Goal: Transaction & Acquisition: Download file/media

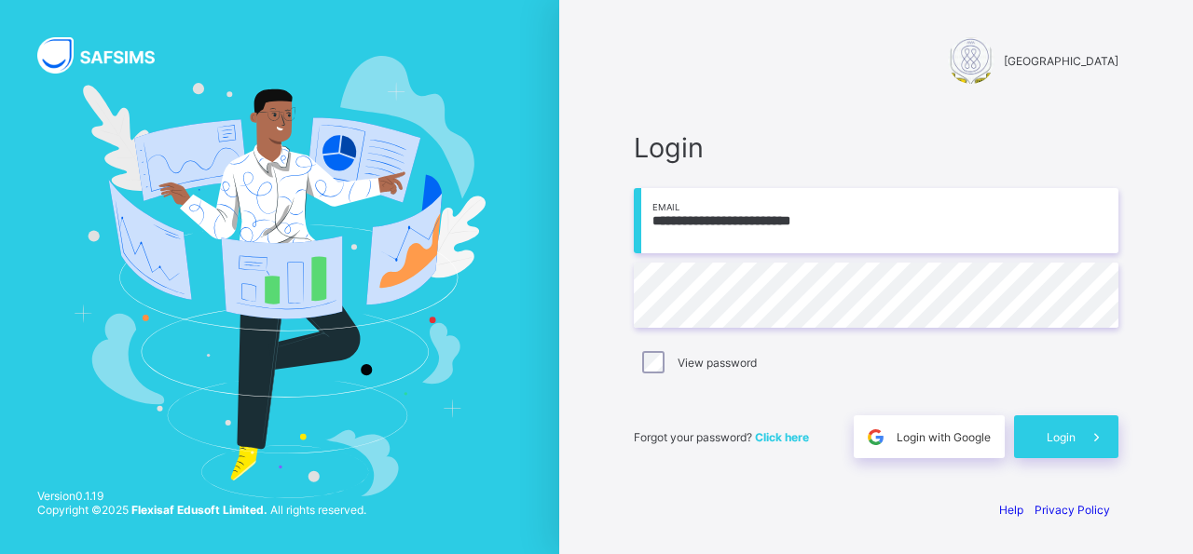
type input "**********"
click at [1071, 432] on span "Login" at bounding box center [1060, 438] width 29 height 14
click at [722, 228] on input "email" at bounding box center [876, 220] width 485 height 65
type input "**********"
click at [1058, 439] on span "Login" at bounding box center [1060, 438] width 29 height 14
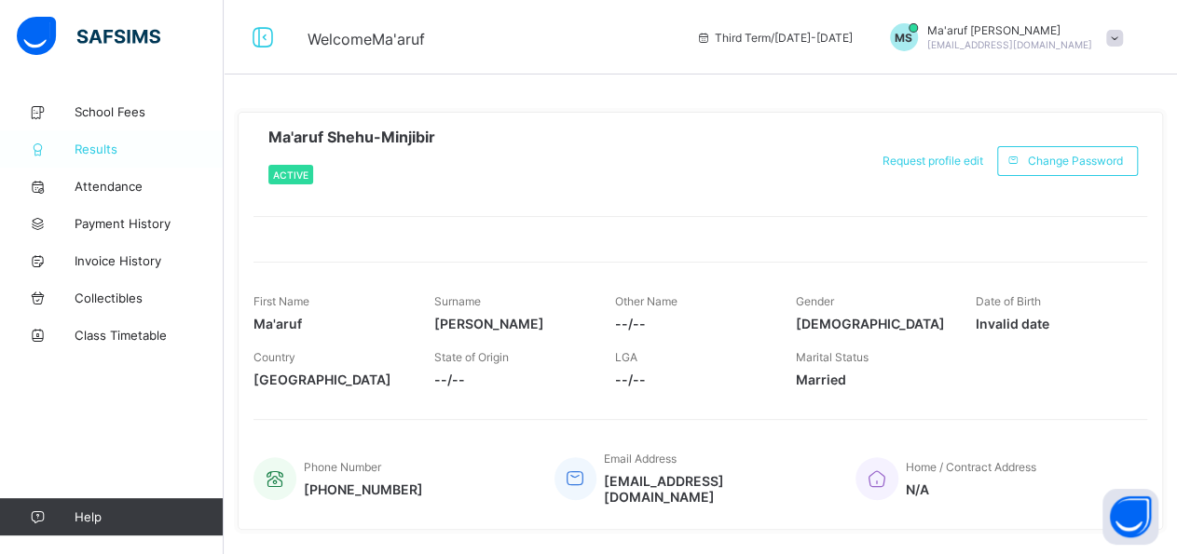
click at [103, 150] on span "Results" at bounding box center [149, 149] width 149 height 15
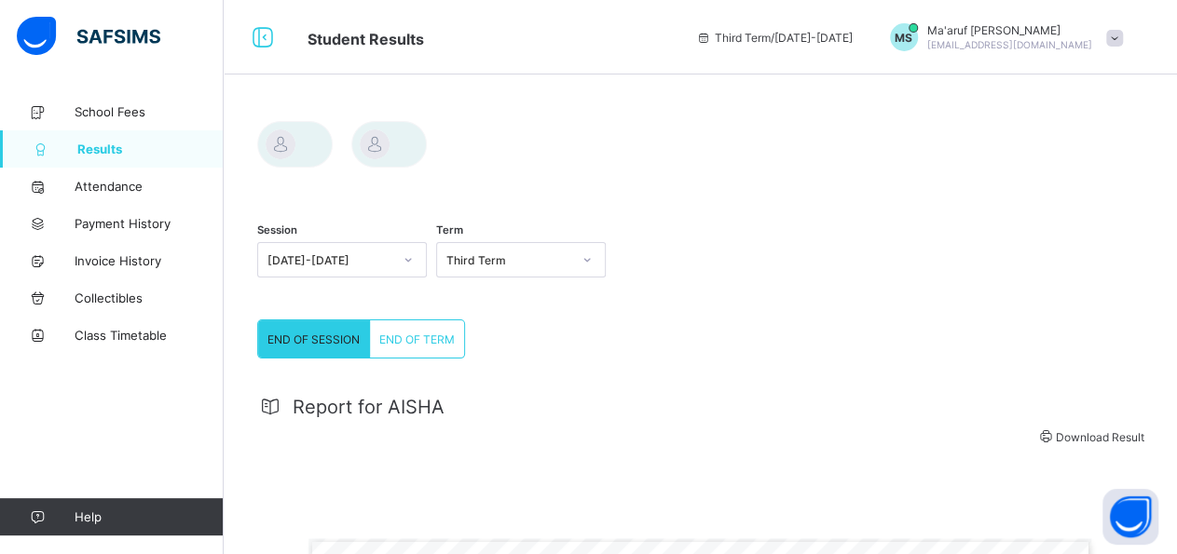
click at [398, 338] on span "END OF TERM" at bounding box center [416, 340] width 75 height 14
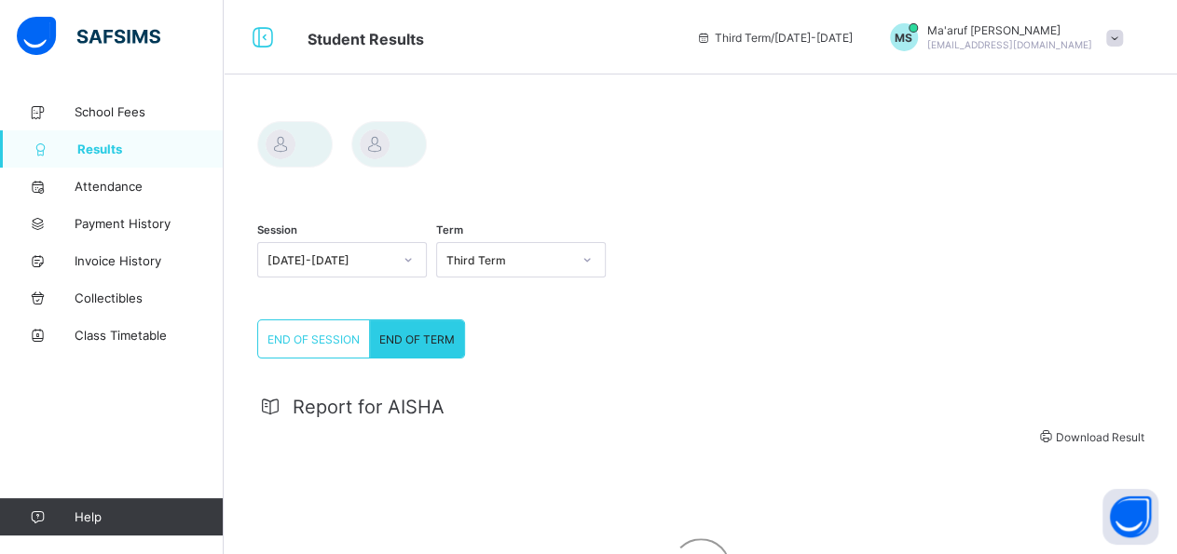
click at [431, 342] on span "END OF TERM" at bounding box center [416, 340] width 75 height 14
click at [336, 341] on span "END OF SESSION" at bounding box center [313, 340] width 92 height 14
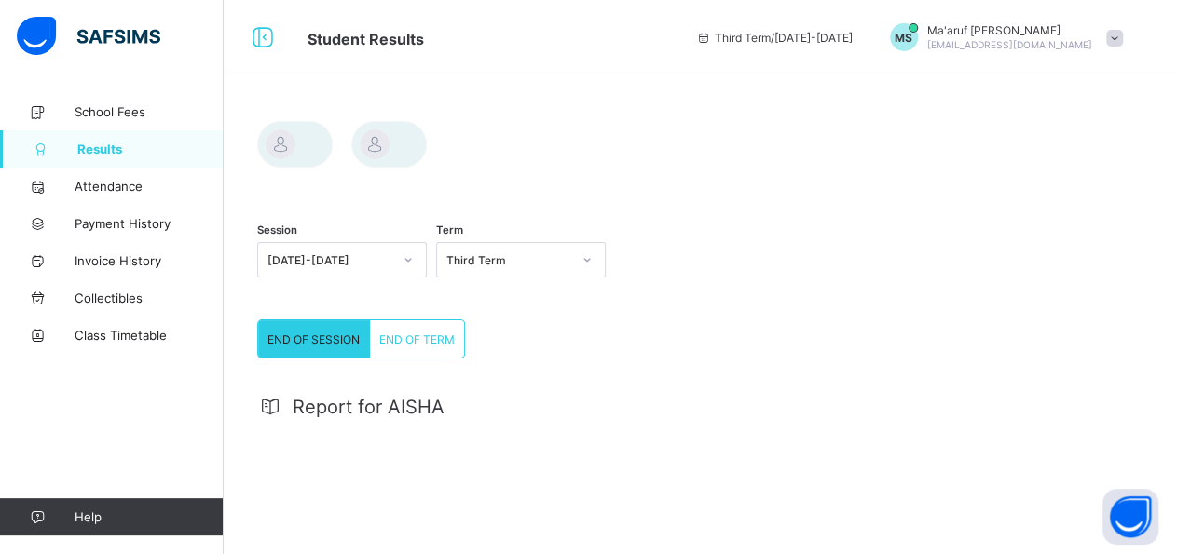
click at [334, 343] on span "END OF SESSION" at bounding box center [313, 340] width 92 height 14
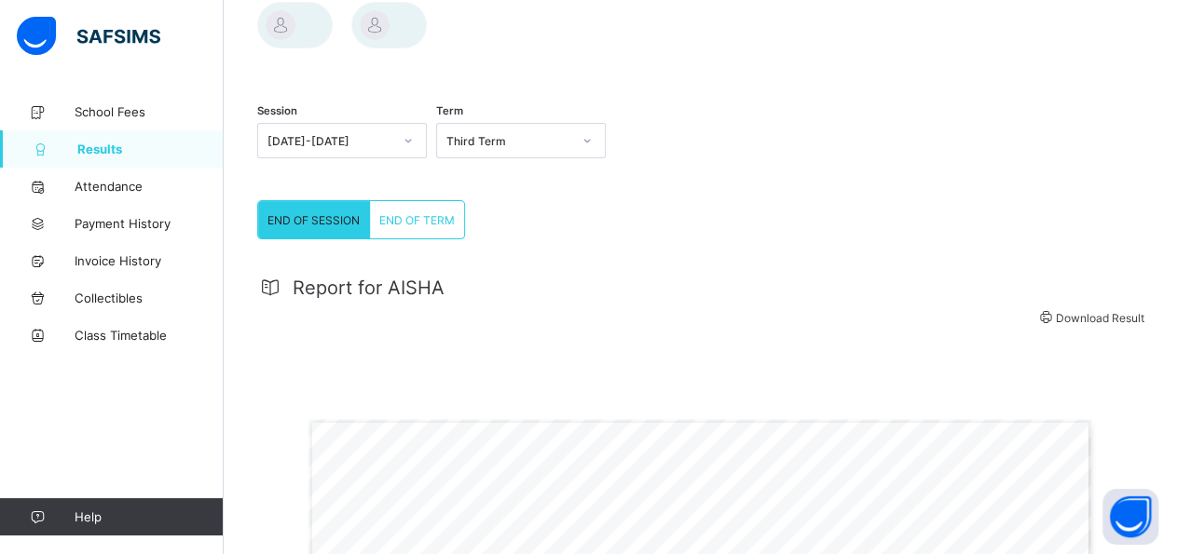
scroll to position [125, 0]
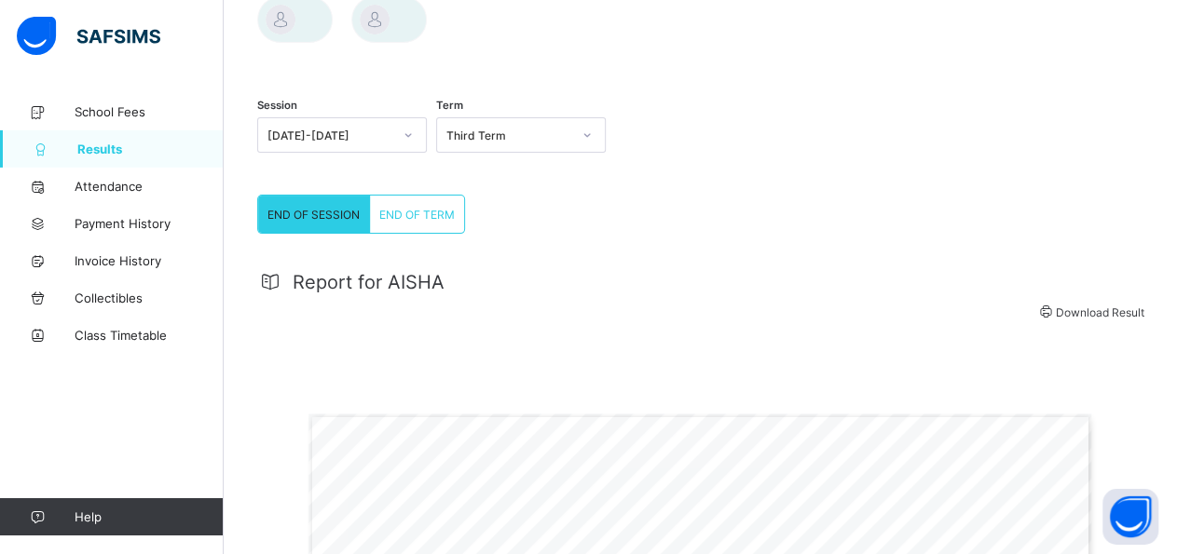
click at [1075, 318] on span "Download Result" at bounding box center [1100, 313] width 89 height 14
click at [400, 213] on span "END OF TERM" at bounding box center [416, 215] width 75 height 14
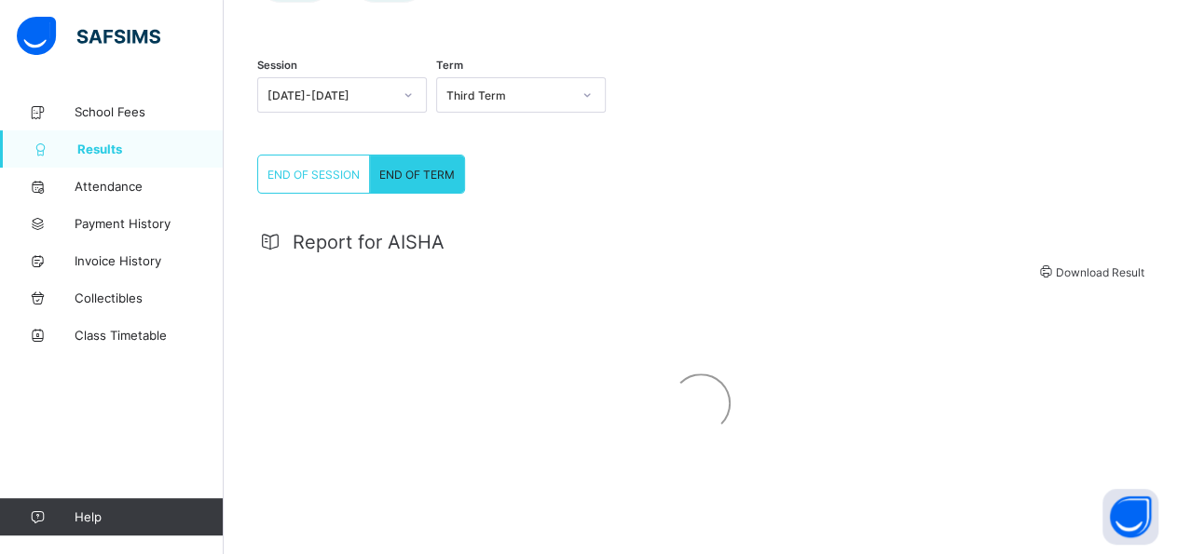
scroll to position [185, 0]
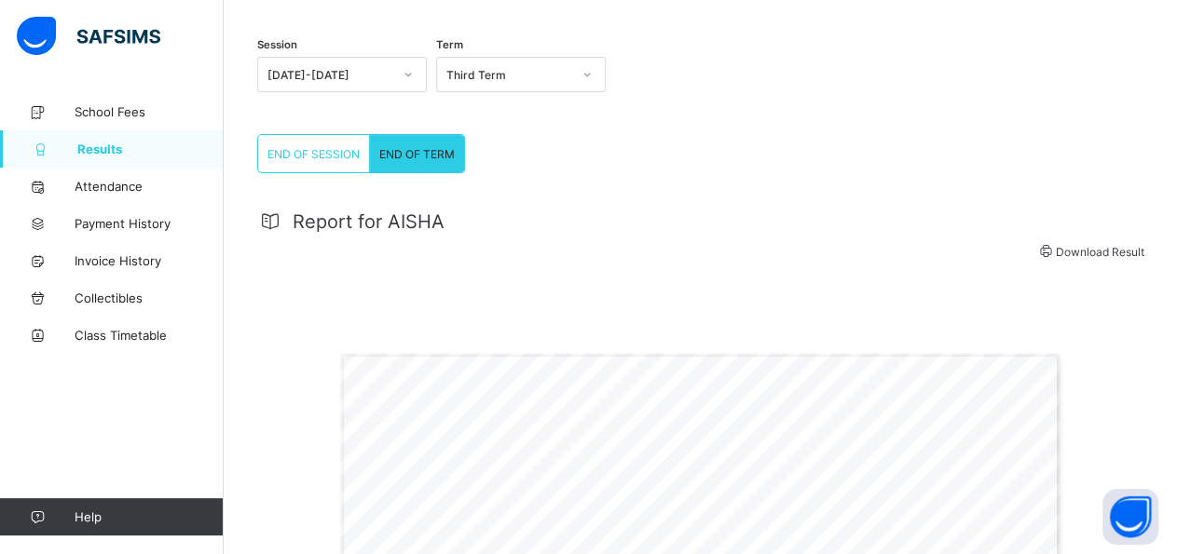
click at [1092, 254] on span "Download Result" at bounding box center [1100, 252] width 89 height 14
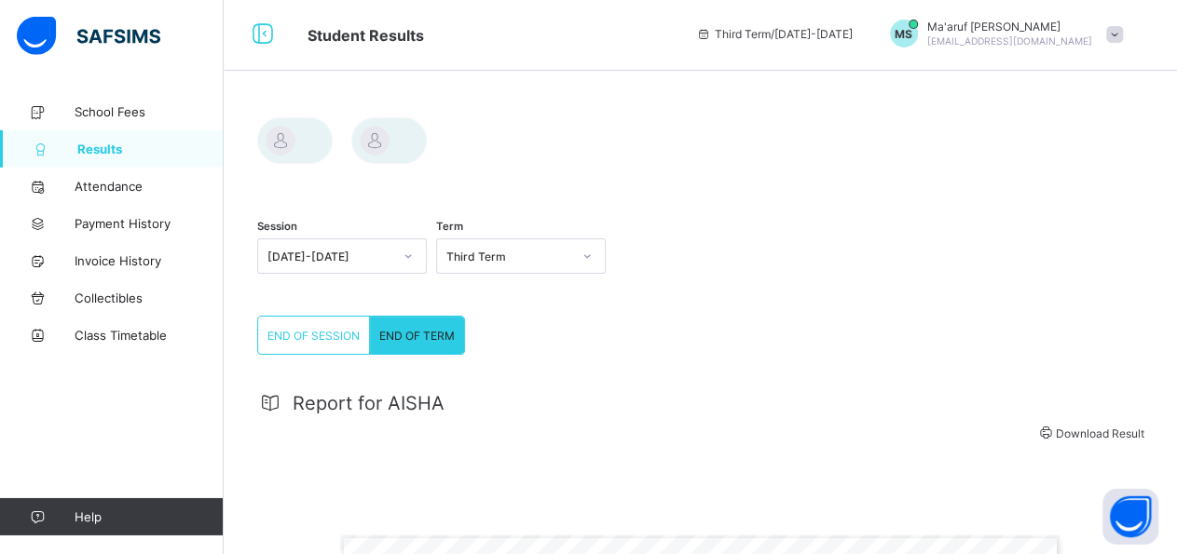
scroll to position [0, 0]
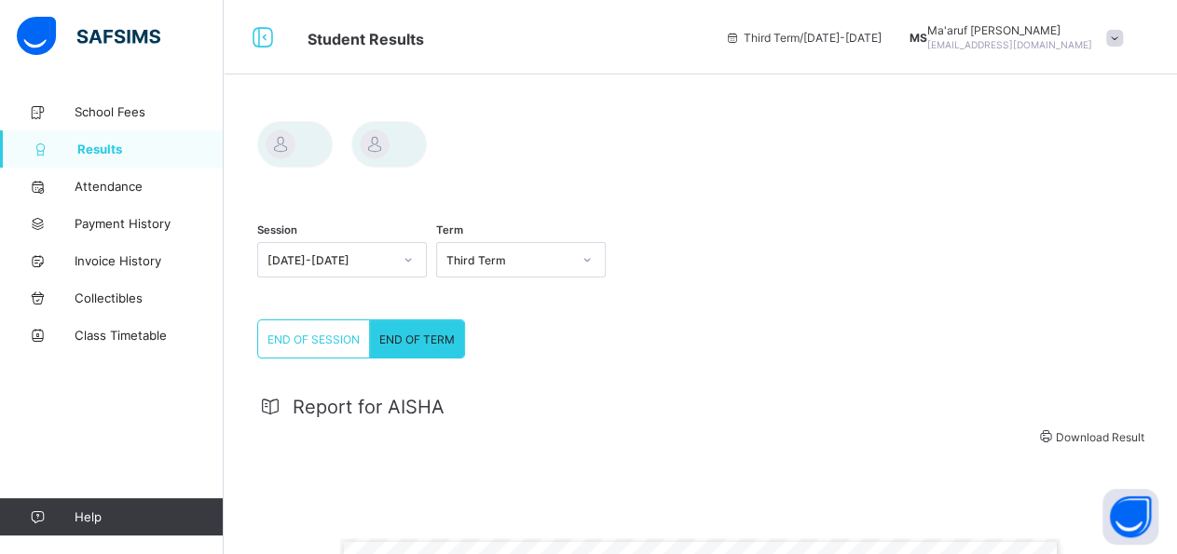
click at [387, 152] on div at bounding box center [388, 144] width 75 height 47
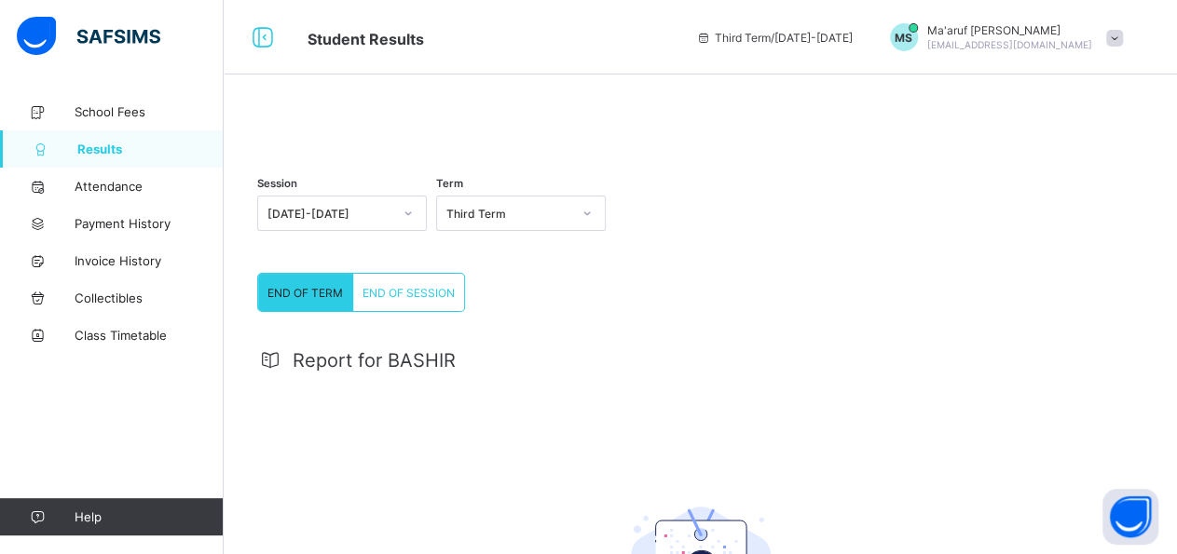
click at [415, 300] on span "END OF SESSION" at bounding box center [408, 293] width 92 height 14
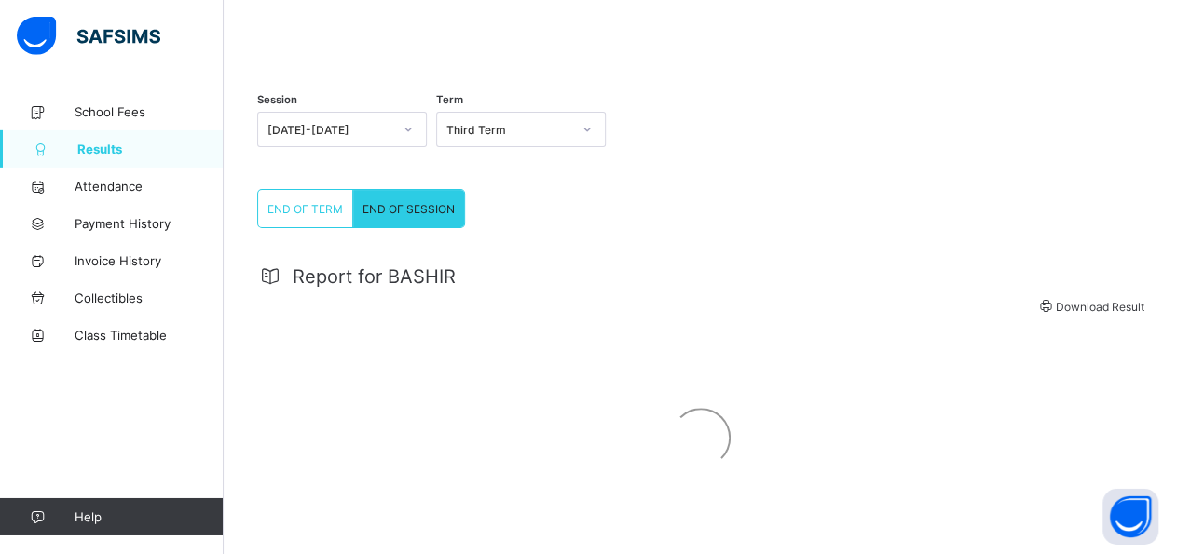
scroll to position [185, 0]
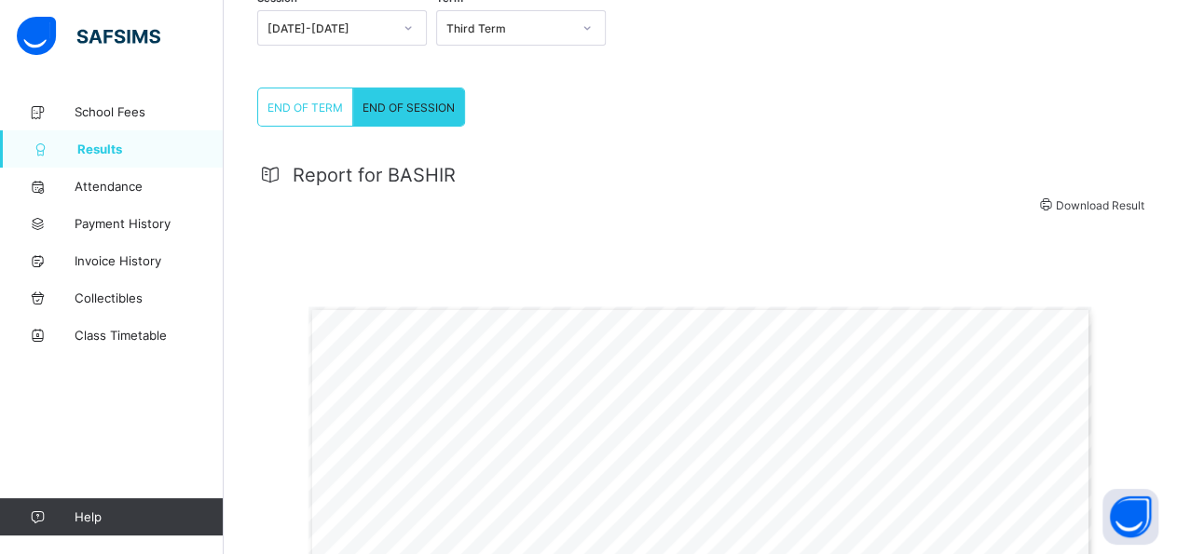
click at [509, 345] on div "Report for BASHIR Download Result = Gwarzo Road, P.O. Box 701, Kano - Nigeria. …" at bounding box center [700, 554] width 886 height 818
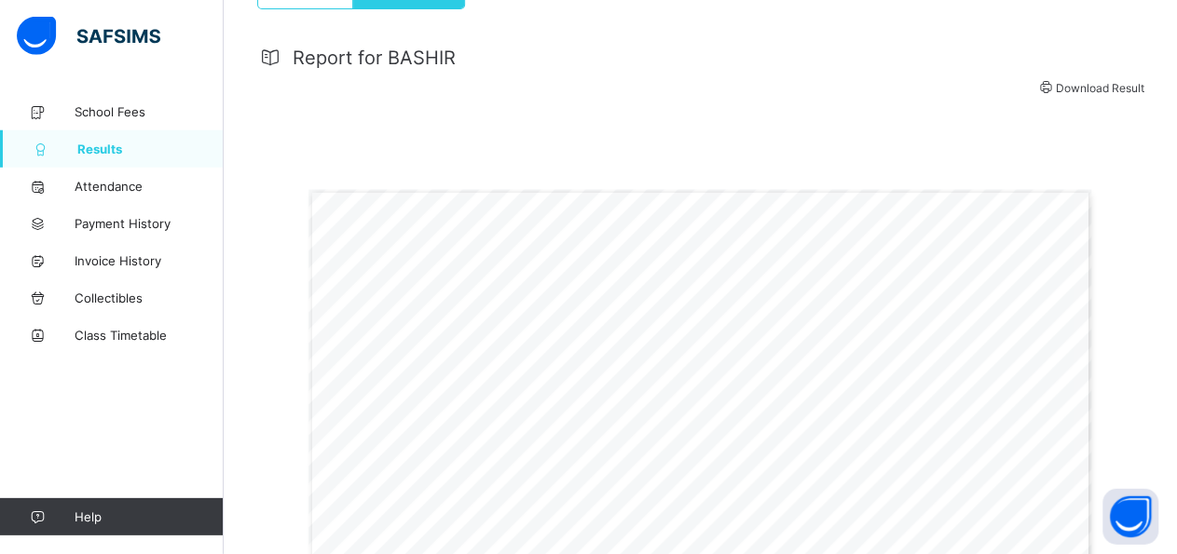
scroll to position [306, 0]
click at [1060, 92] on span "Download Result" at bounding box center [1100, 85] width 89 height 14
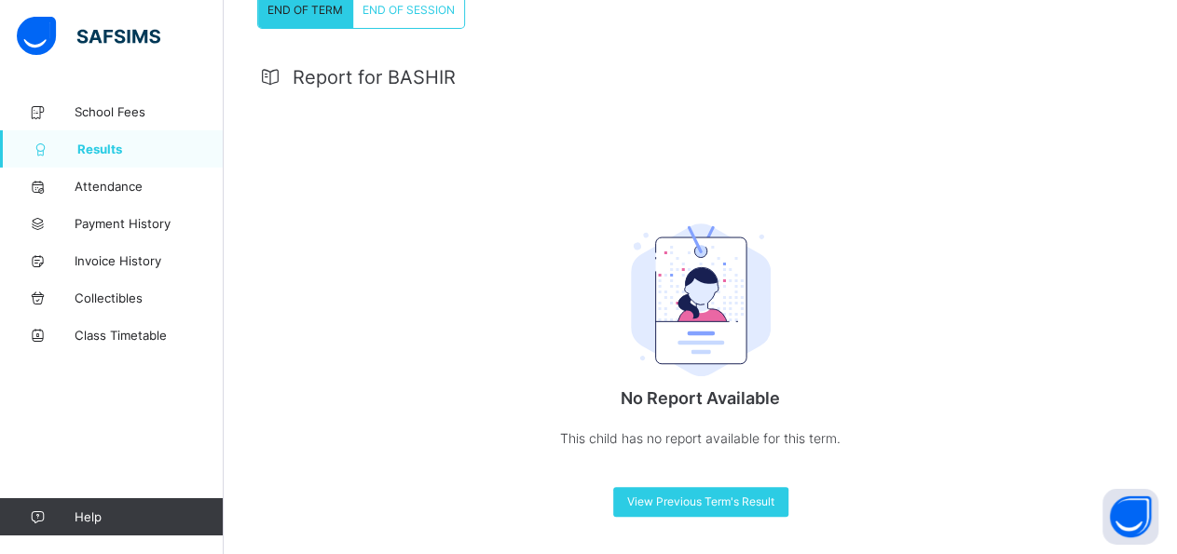
scroll to position [331, 0]
